Goal: Information Seeking & Learning: Check status

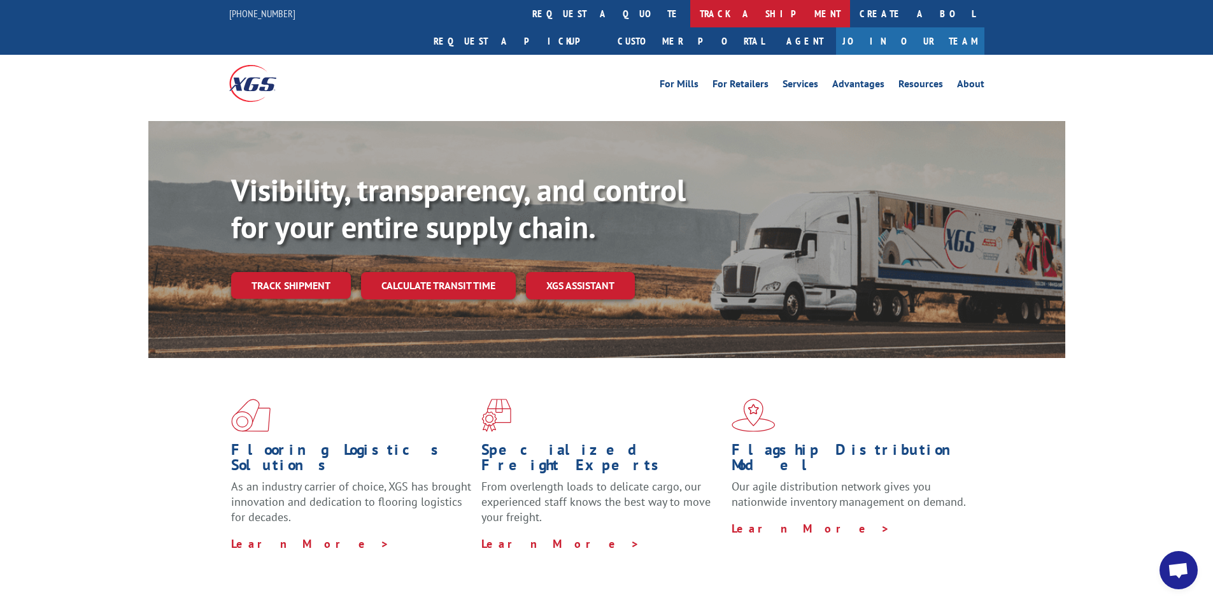
click at [690, 9] on link "track a shipment" at bounding box center [770, 13] width 160 height 27
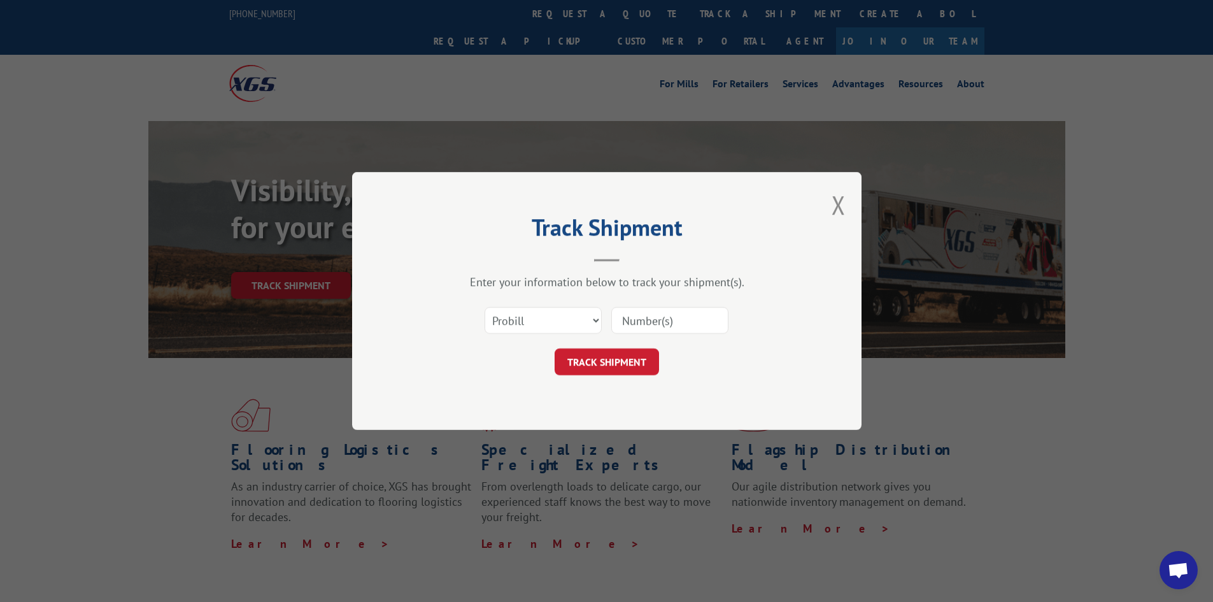
drag, startPoint x: 639, startPoint y: 314, endPoint x: 666, endPoint y: 303, distance: 28.5
click at [645, 313] on input at bounding box center [669, 320] width 117 height 27
type input "17692724"
click at [555, 348] on button "TRACK SHIPMENT" at bounding box center [607, 361] width 104 height 27
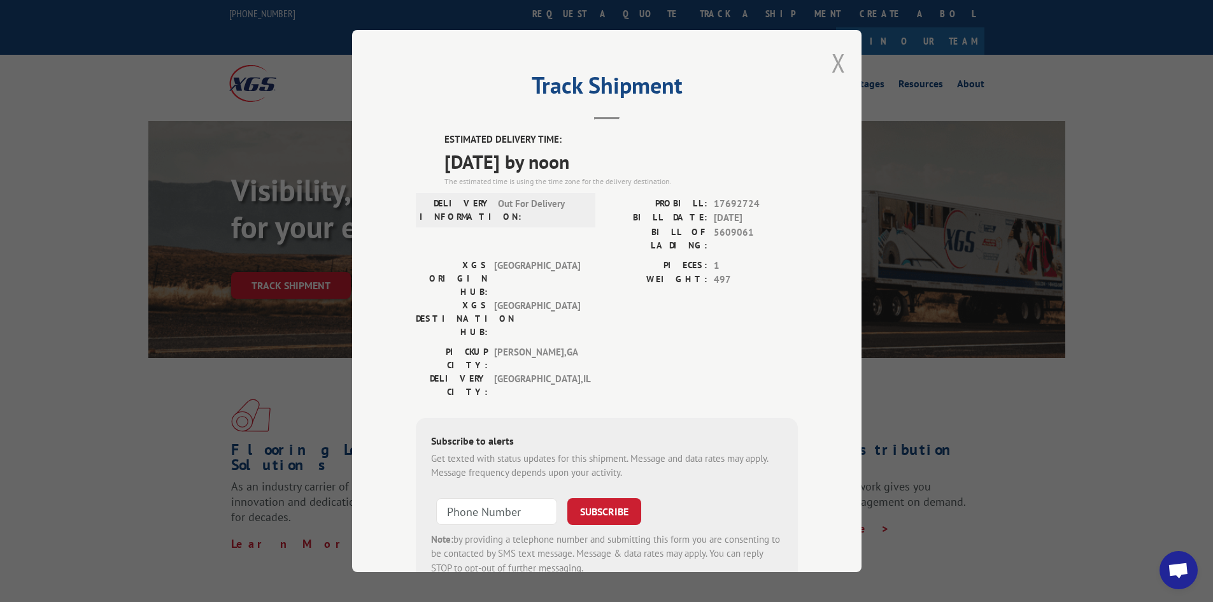
click at [834, 57] on button "Close modal" at bounding box center [839, 63] width 14 height 34
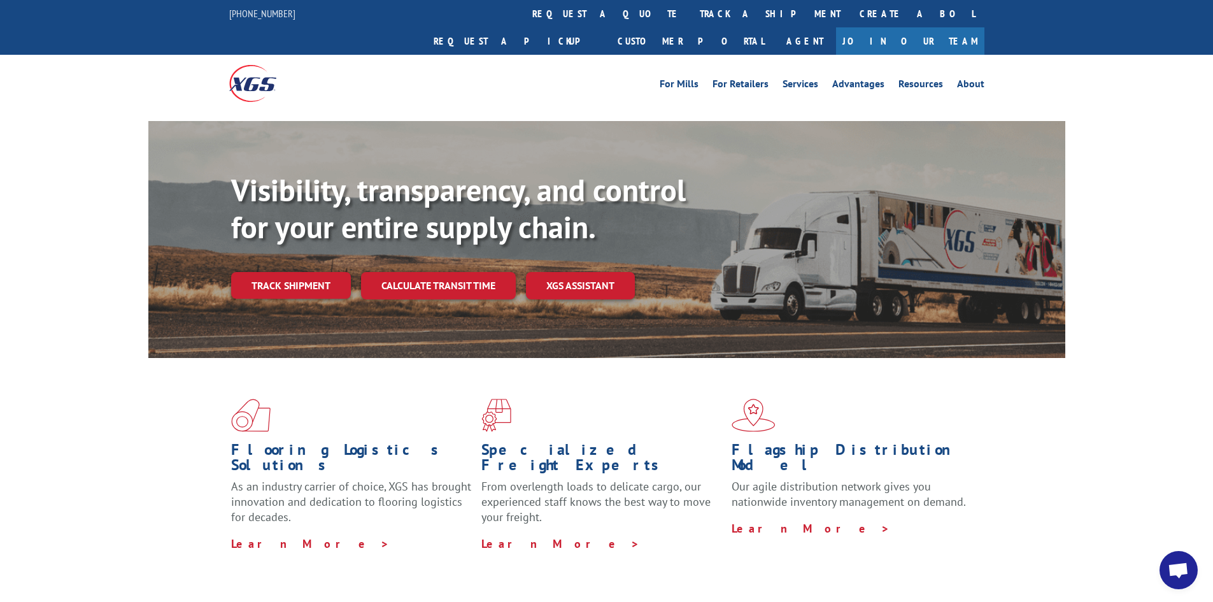
drag, startPoint x: 559, startPoint y: 7, endPoint x: 629, endPoint y: 65, distance: 90.9
click at [690, 7] on link "track a shipment" at bounding box center [770, 13] width 160 height 27
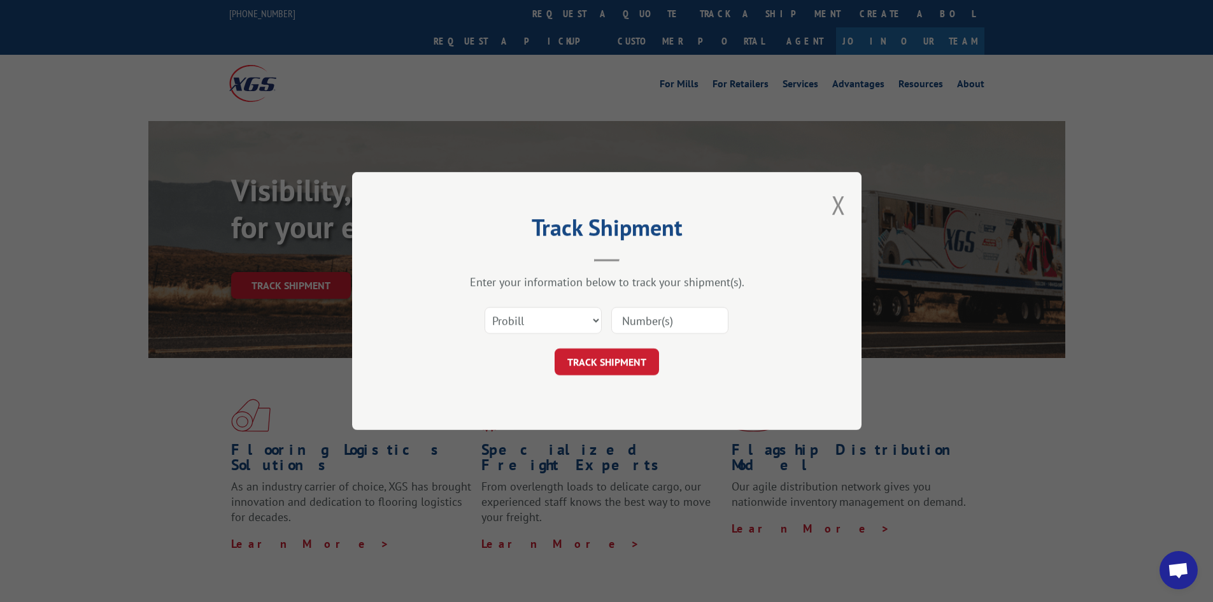
click at [702, 323] on input at bounding box center [669, 320] width 117 height 27
type input "1"
type input "17692724"
click button "TRACK SHIPMENT" at bounding box center [607, 361] width 104 height 27
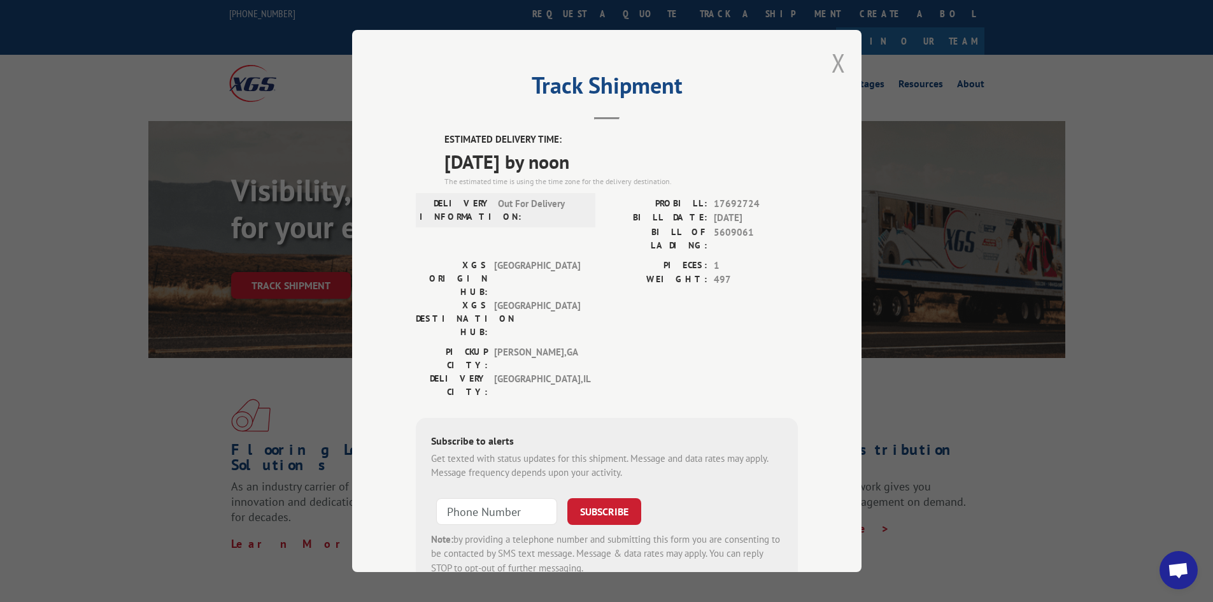
click at [832, 65] on button "Close modal" at bounding box center [839, 63] width 14 height 34
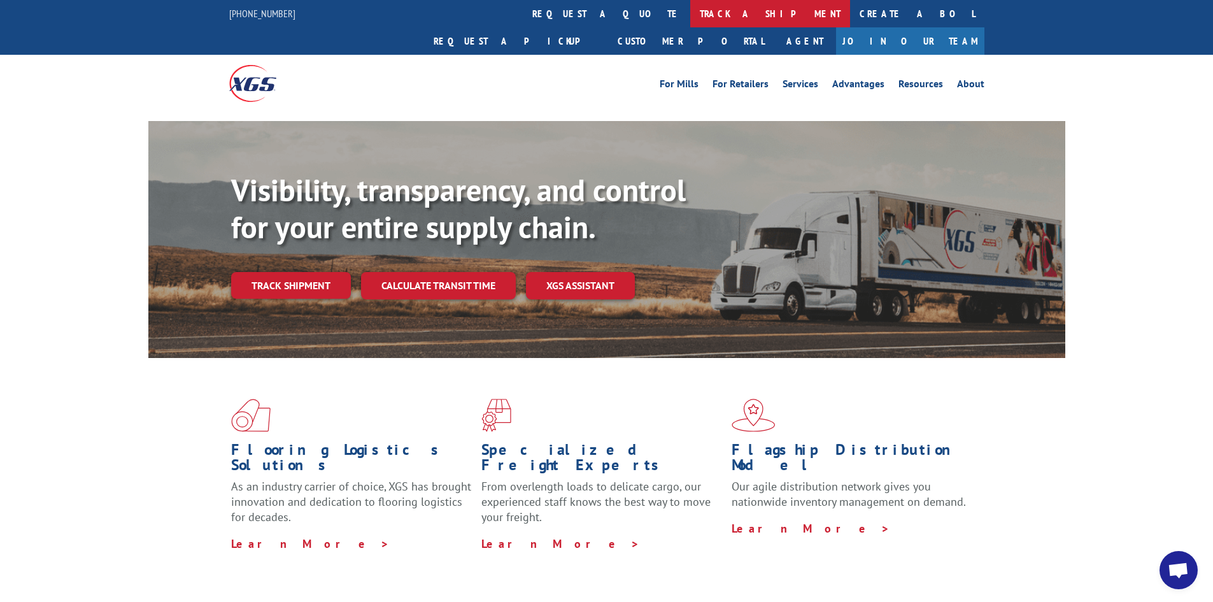
drag, startPoint x: 569, startPoint y: 15, endPoint x: 688, endPoint y: 171, distance: 195.9
click at [690, 16] on link "track a shipment" at bounding box center [770, 13] width 160 height 27
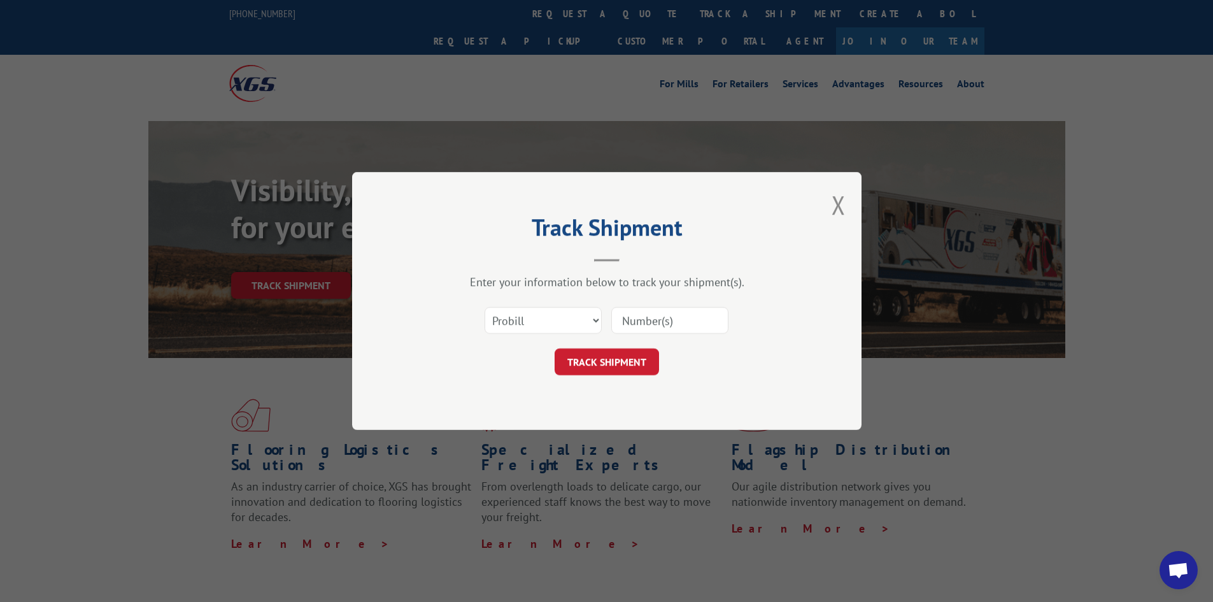
drag, startPoint x: 705, startPoint y: 320, endPoint x: 719, endPoint y: 317, distance: 14.4
click at [705, 320] on input at bounding box center [669, 320] width 117 height 27
type input "17480584"
click at [555, 348] on button "TRACK SHIPMENT" at bounding box center [607, 361] width 104 height 27
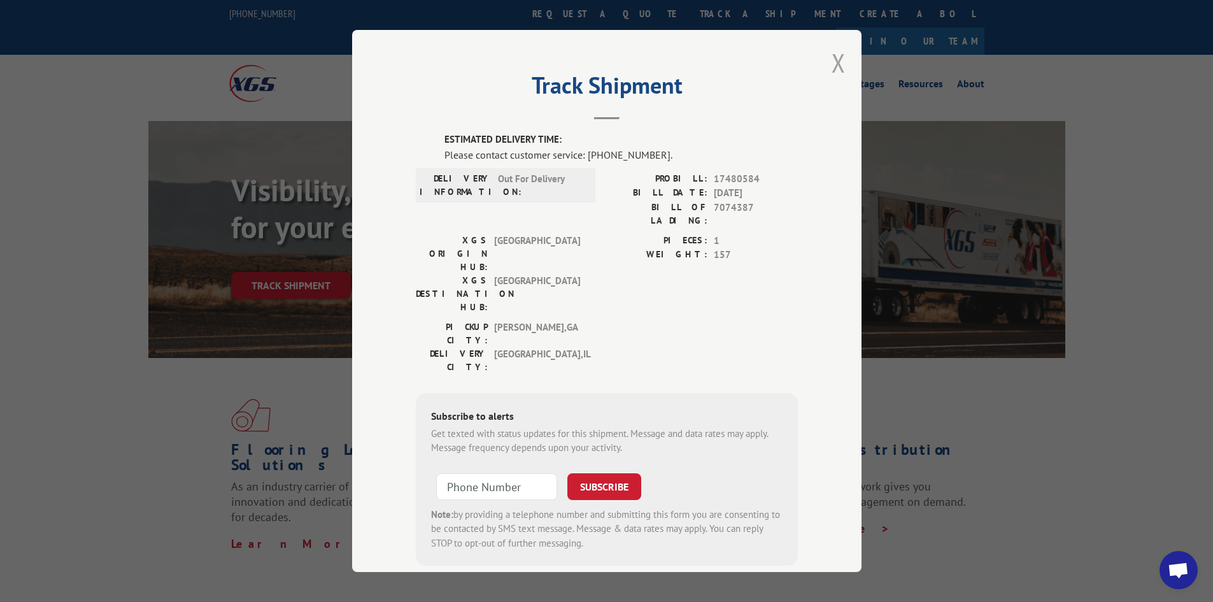
drag, startPoint x: 835, startPoint y: 63, endPoint x: 791, endPoint y: 40, distance: 49.6
click at [834, 63] on button "Close modal" at bounding box center [839, 63] width 14 height 34
